Goal: Information Seeking & Learning: Learn about a topic

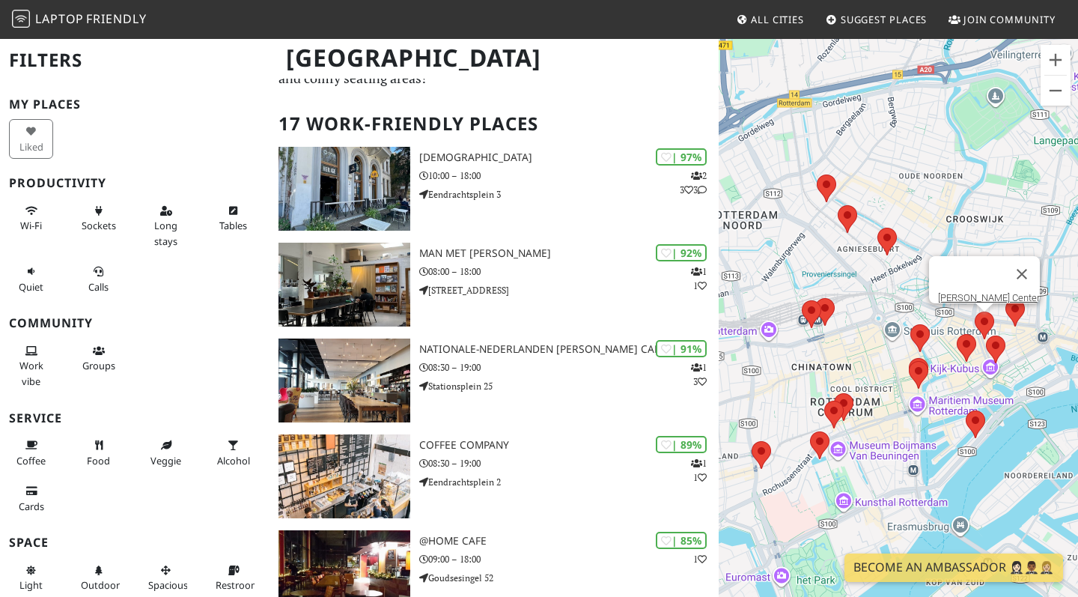
scroll to position [75, 0]
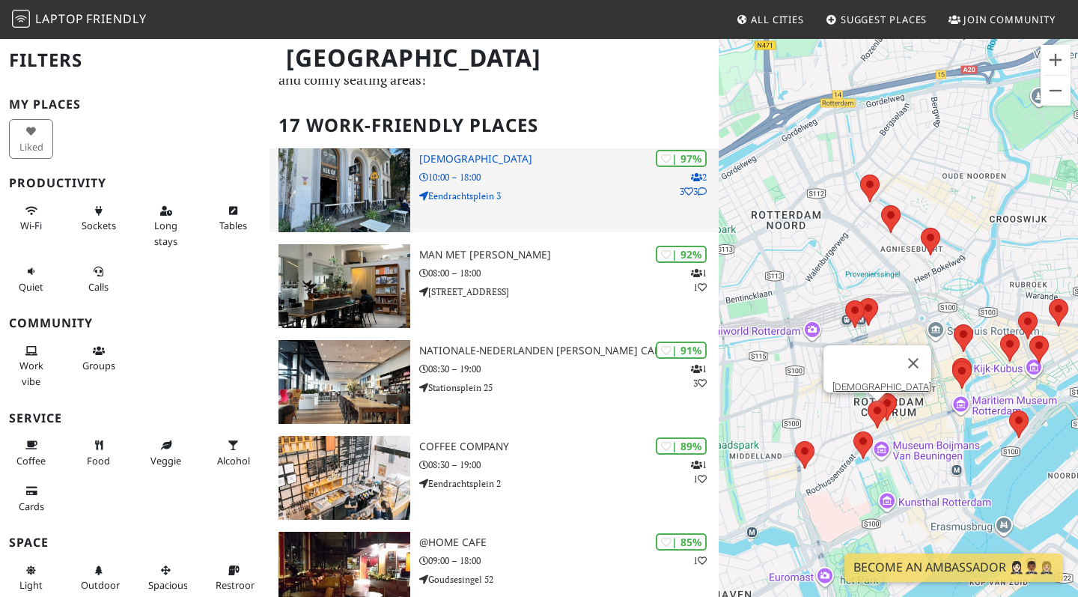
click at [368, 179] on img at bounding box center [344, 190] width 132 height 84
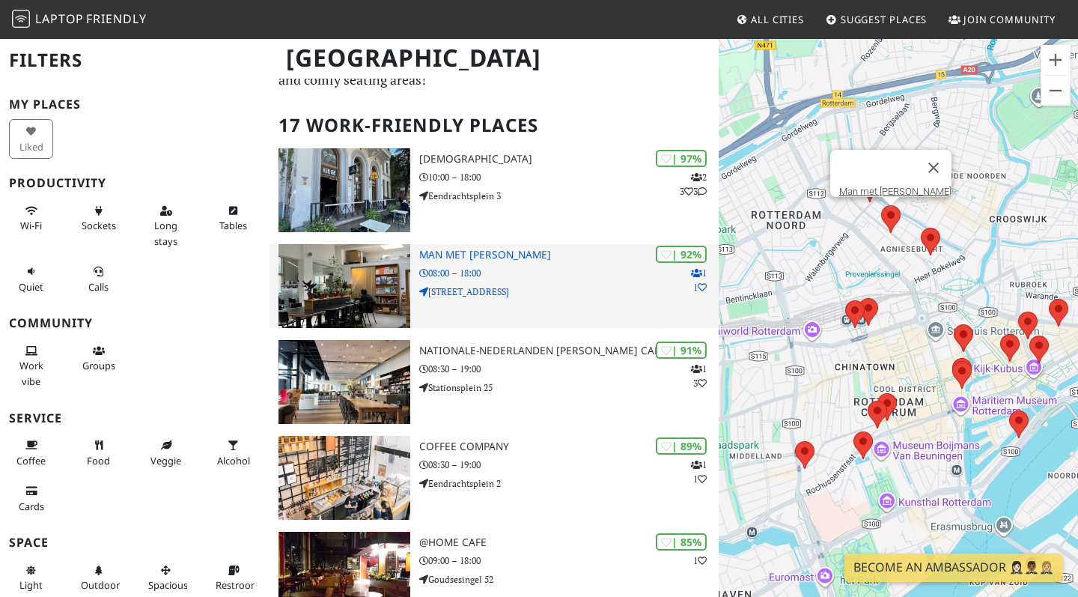
click at [460, 255] on h3 "Man met bril koffie" at bounding box center [568, 255] width 299 height 13
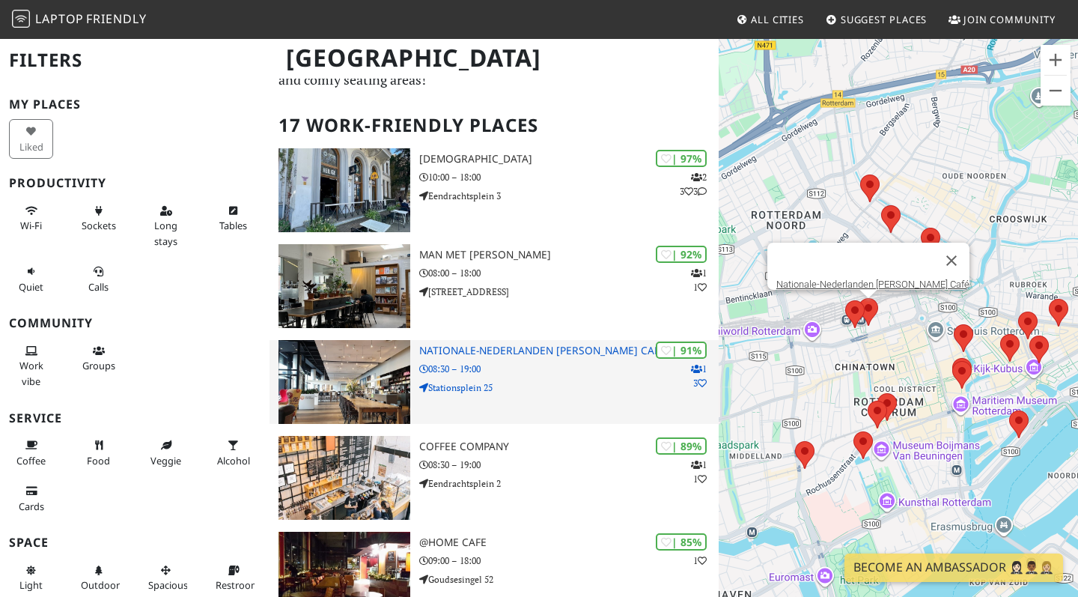
click at [448, 351] on h3 "Nationale-Nederlanden [PERSON_NAME] Café" at bounding box center [568, 350] width 299 height 13
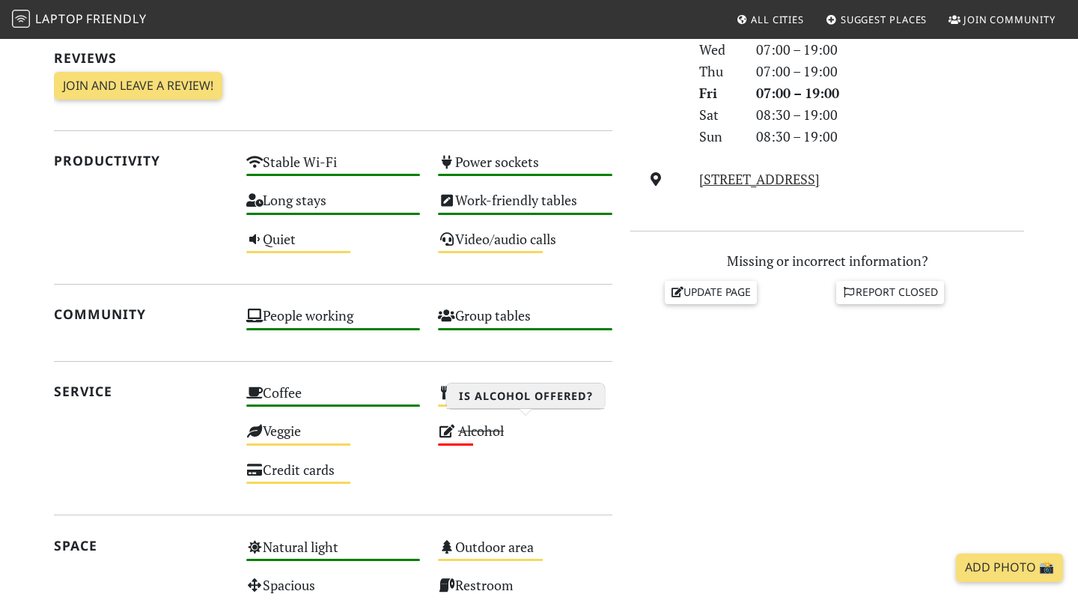
scroll to position [503, 0]
